Goal: Task Accomplishment & Management: Use online tool/utility

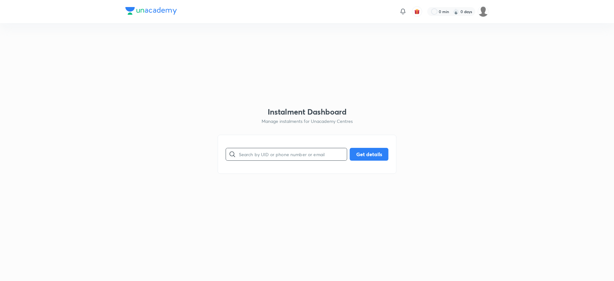
click at [291, 152] on input "text" at bounding box center [293, 154] width 108 height 16
paste input "D6FC8OKXRA"
type input "D6FC8OKXRA"
